Goal: Information Seeking & Learning: Learn about a topic

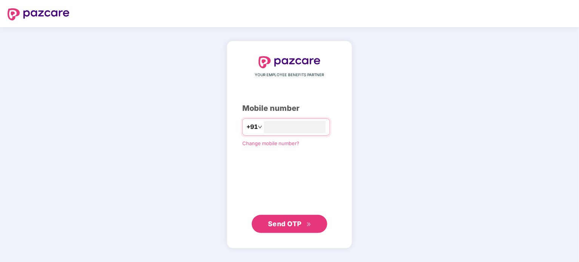
type input "**********"
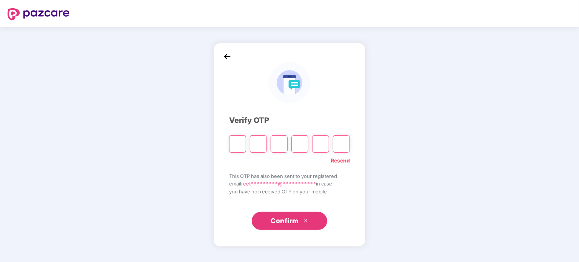
type input "*"
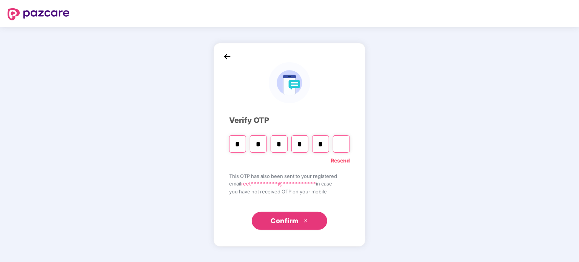
type input "*"
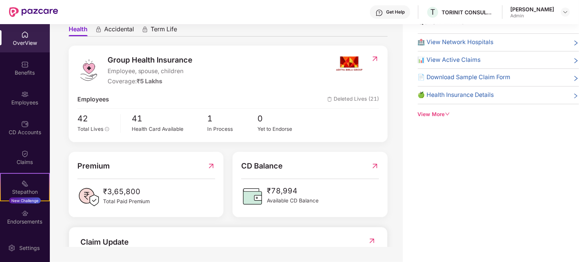
scroll to position [35, 0]
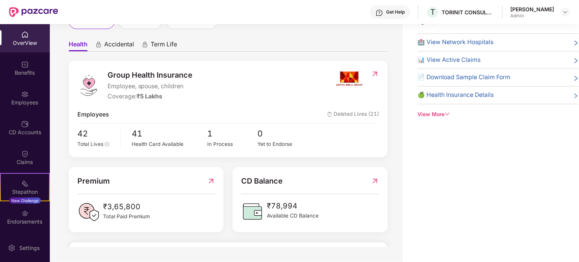
click at [345, 113] on span "Deleted Lives (21)" at bounding box center [353, 114] width 52 height 9
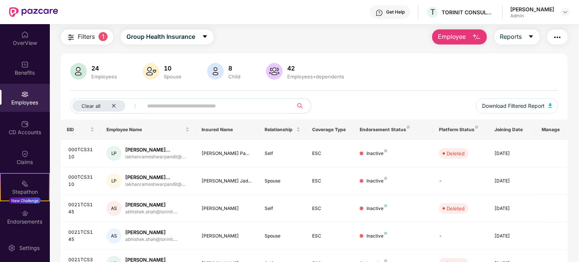
scroll to position [18, 0]
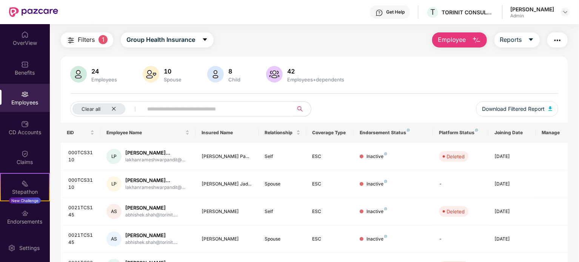
click at [180, 110] on input "text" at bounding box center [215, 108] width 136 height 11
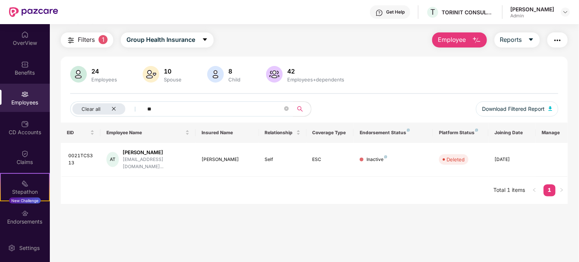
type input "*"
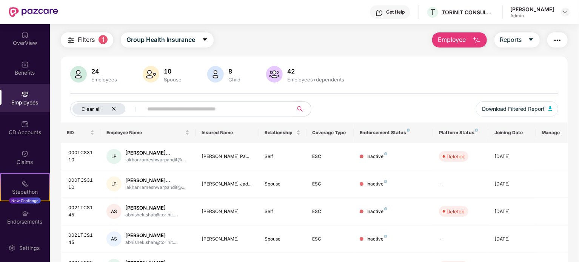
click at [116, 110] on div "Clear all" at bounding box center [98, 108] width 53 height 11
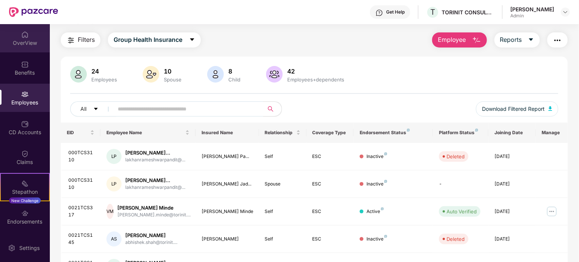
click at [20, 42] on div "OverView" at bounding box center [25, 43] width 50 height 8
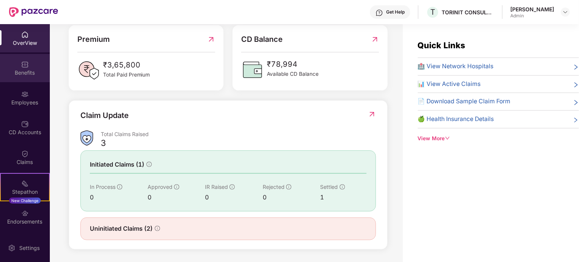
click at [31, 65] on div "Benefits" at bounding box center [25, 68] width 50 height 28
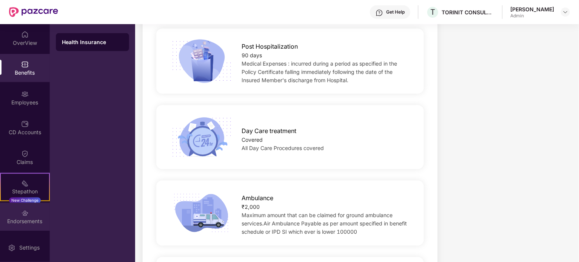
scroll to position [29, 0]
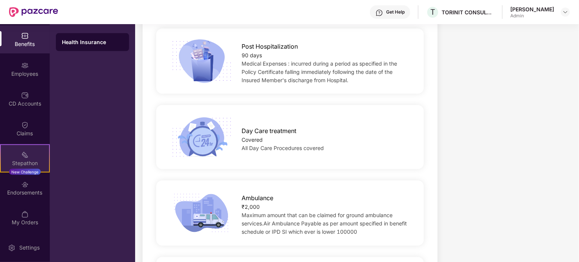
click at [29, 162] on div "Stepathon" at bounding box center [25, 164] width 48 height 8
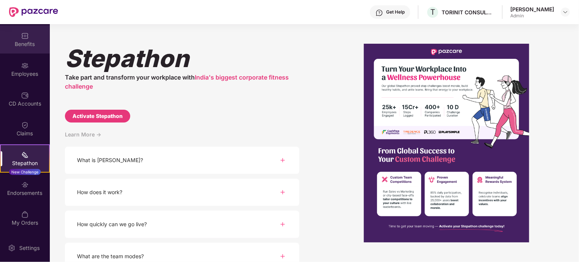
click at [21, 45] on div "Benefits" at bounding box center [25, 44] width 50 height 8
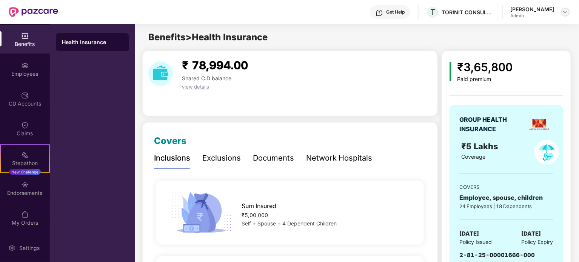
click at [563, 11] on img at bounding box center [565, 12] width 6 height 6
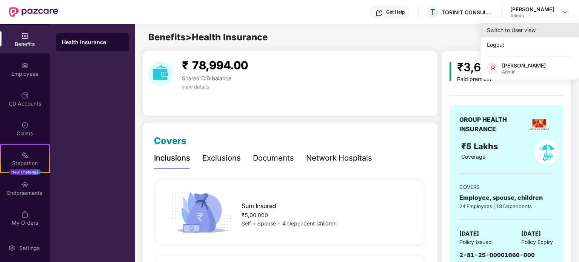
click at [512, 33] on div "Switch to User view" at bounding box center [530, 30] width 98 height 15
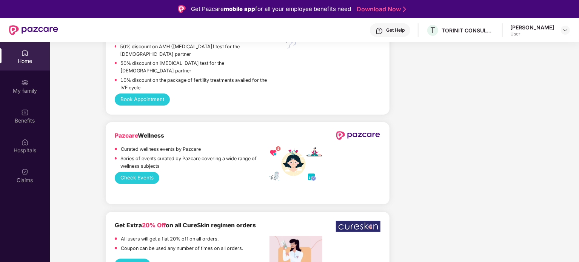
scroll to position [1406, 0]
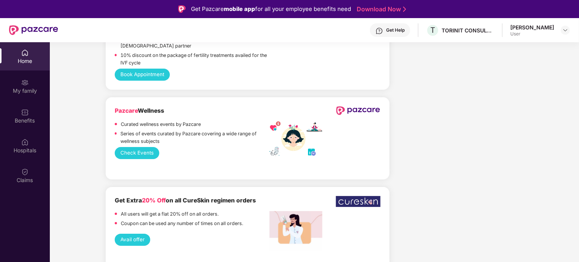
click at [136, 151] on button "Check Events" at bounding box center [137, 153] width 45 height 12
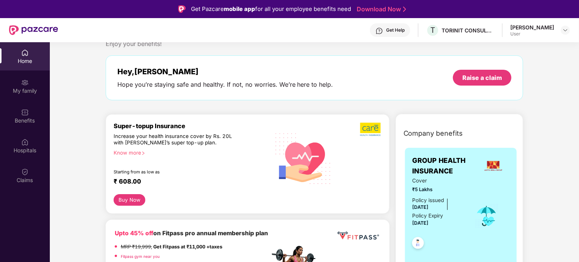
scroll to position [23, 0]
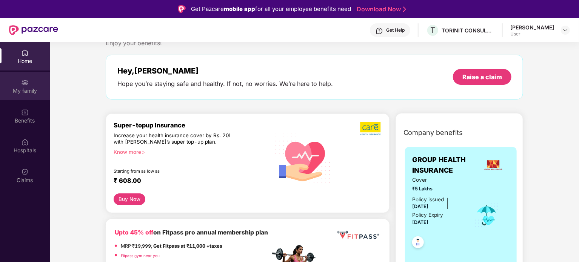
click at [30, 95] on div "My family" at bounding box center [25, 86] width 50 height 28
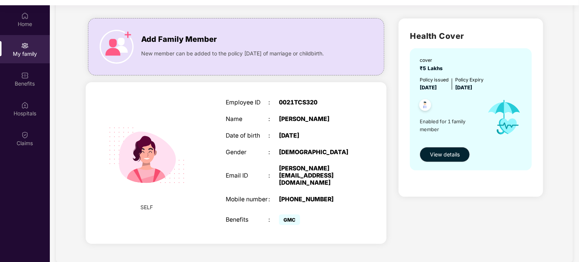
scroll to position [37, 0]
click at [435, 157] on span "View details" at bounding box center [445, 154] width 30 height 8
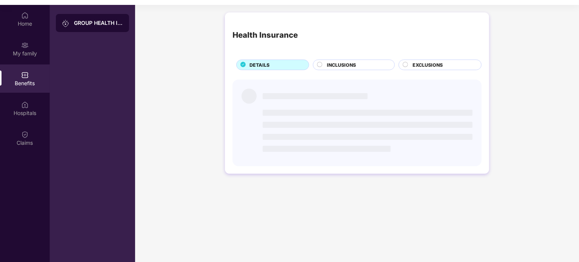
scroll to position [0, 0]
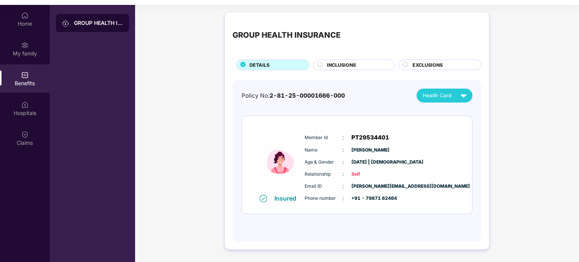
click at [333, 65] on span "INCLUSIONS" at bounding box center [341, 65] width 29 height 7
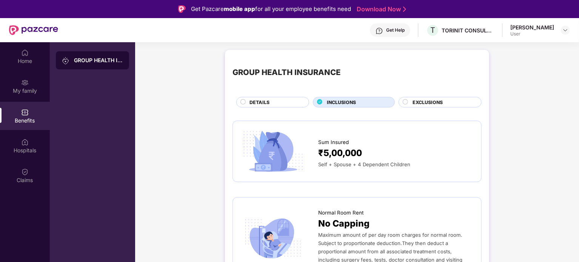
click at [418, 103] on span "EXCLUSIONS" at bounding box center [428, 102] width 30 height 7
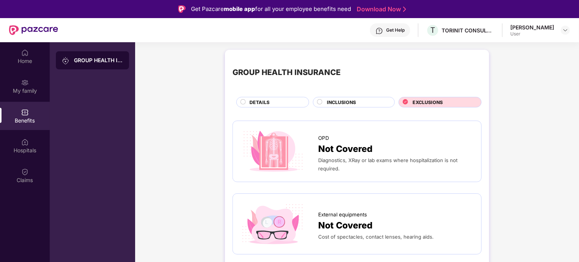
click at [263, 102] on span "DETAILS" at bounding box center [259, 102] width 20 height 7
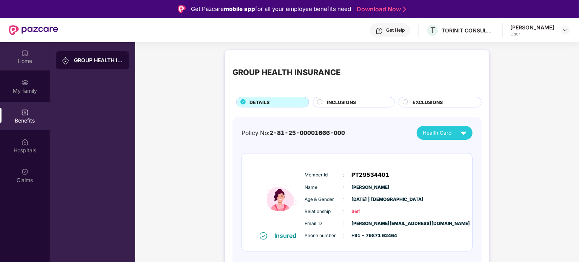
click at [24, 55] on img at bounding box center [25, 53] width 8 height 8
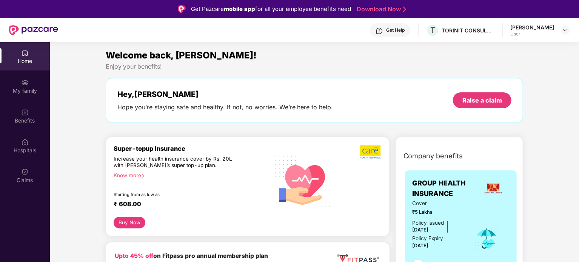
click at [529, 30] on div "[PERSON_NAME]" at bounding box center [532, 27] width 44 height 7
click at [565, 32] on img at bounding box center [565, 30] width 6 height 6
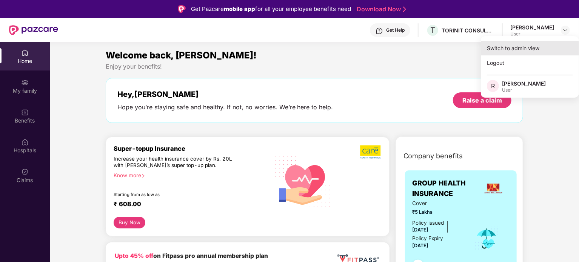
click at [504, 49] on div "Switch to admin view" at bounding box center [530, 48] width 98 height 15
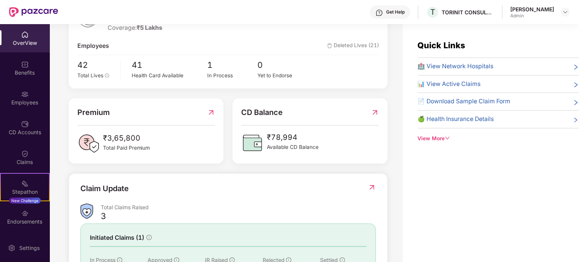
scroll to position [133, 0]
